Goal: Check status: Check status

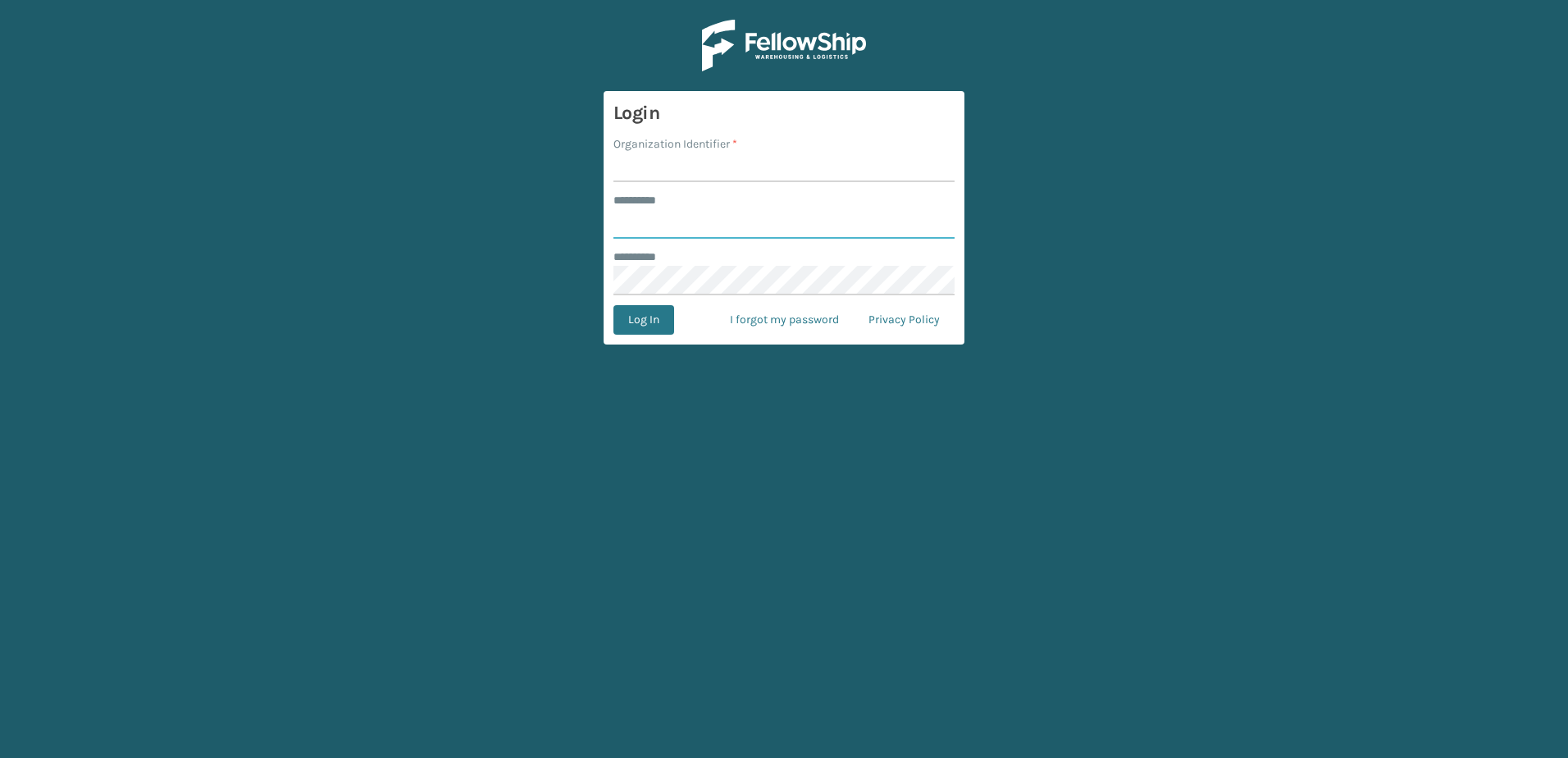
type input "**********"
click at [677, 161] on input "Organization Identifier *" at bounding box center [783, 167] width 341 height 30
type input "[PERSON_NAME]"
click at [655, 325] on button "Log In" at bounding box center [643, 320] width 61 height 30
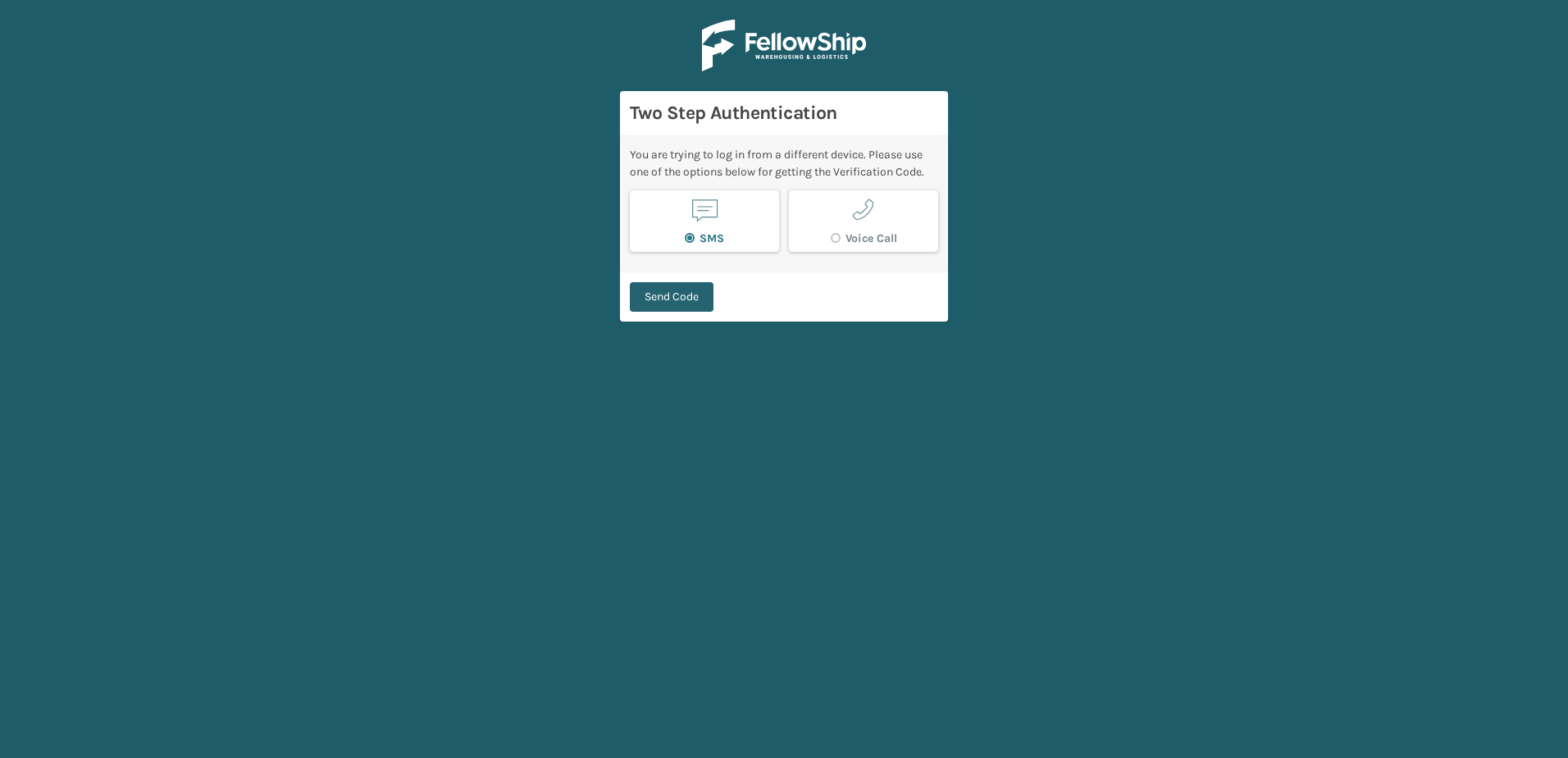
click at [696, 291] on button "Send Code" at bounding box center [671, 297] width 84 height 30
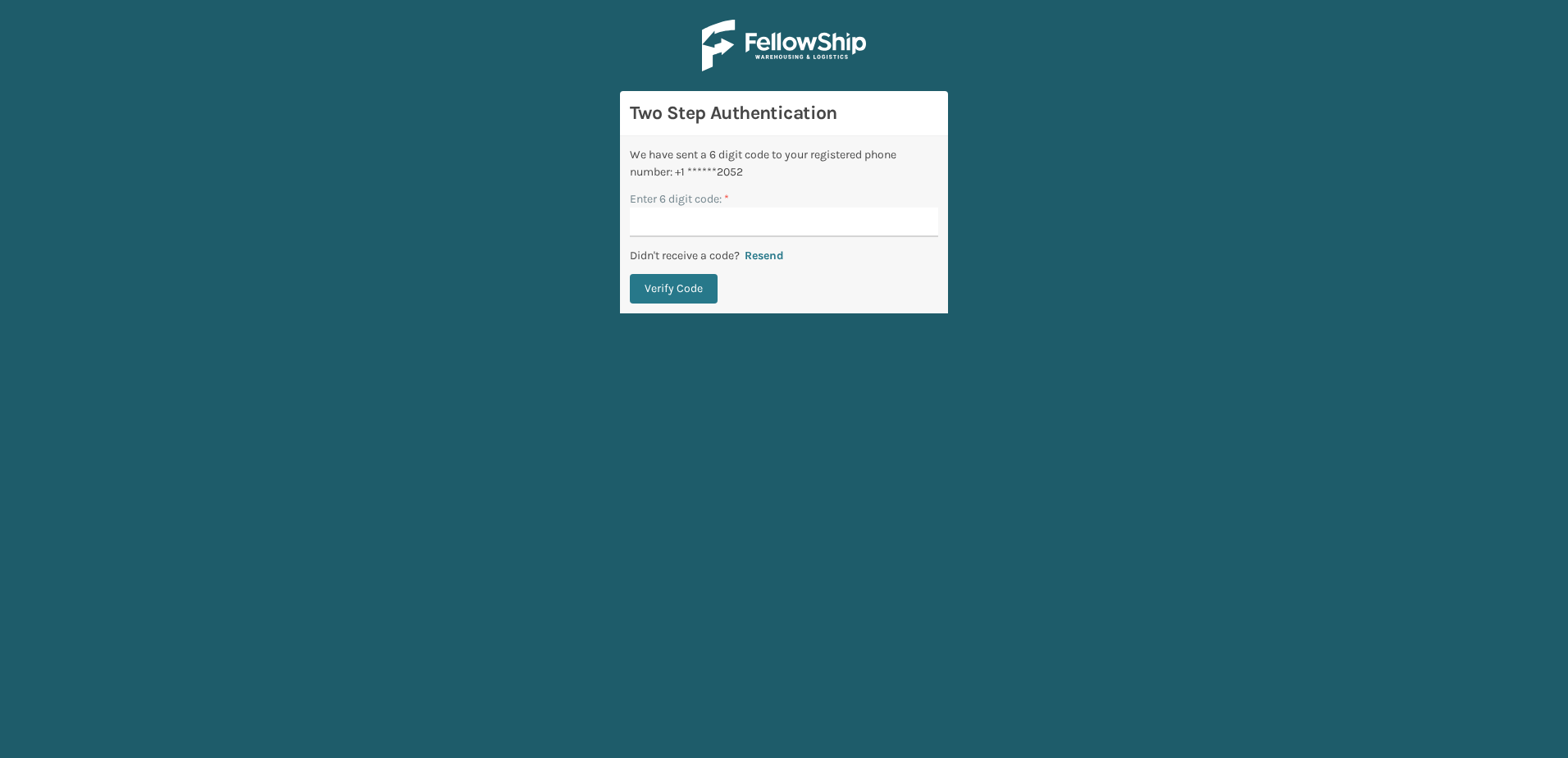
click at [684, 208] on input "Enter 6 digit code: *" at bounding box center [784, 223] width 308 height 30
type input "734887"
click at [694, 299] on button "Verify Code" at bounding box center [674, 289] width 88 height 30
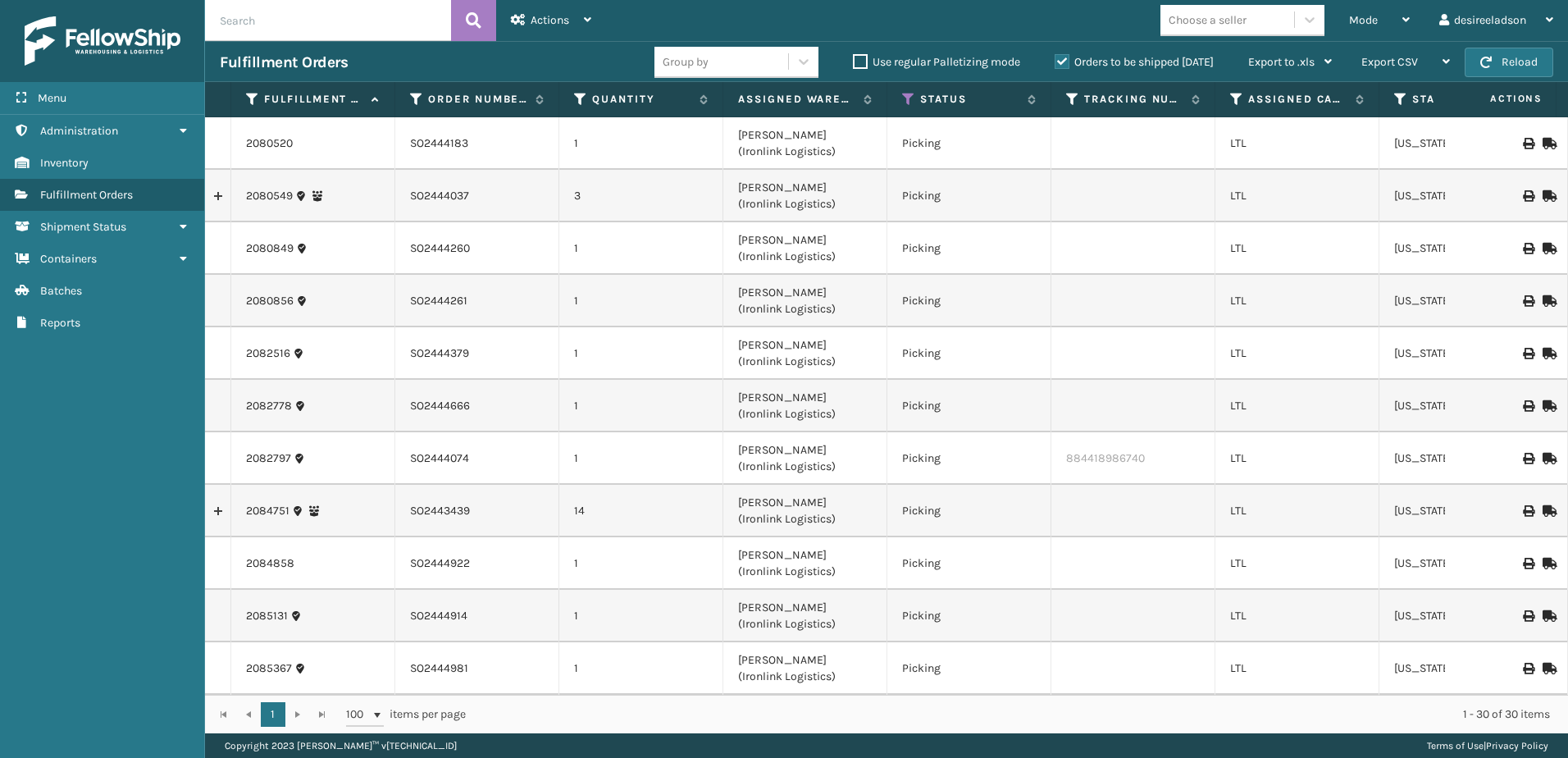
click at [369, 30] on input "text" at bounding box center [328, 20] width 246 height 41
paste input "2087146"
type input "2087146"
click at [464, 13] on button at bounding box center [473, 20] width 45 height 41
